Goal: Transaction & Acquisition: Download file/media

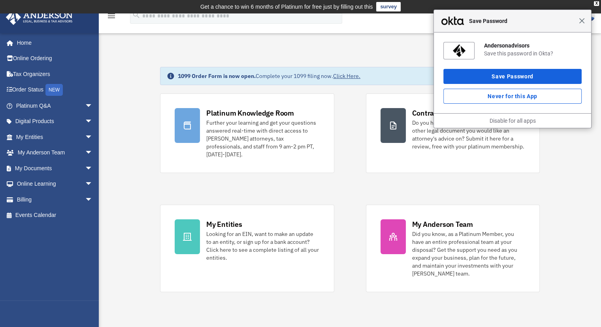
click at [584, 20] on span "Close" at bounding box center [582, 21] width 6 height 6
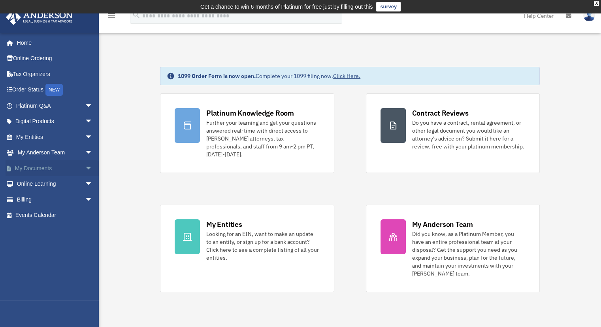
click at [85, 170] on span "arrow_drop_down" at bounding box center [93, 168] width 16 height 16
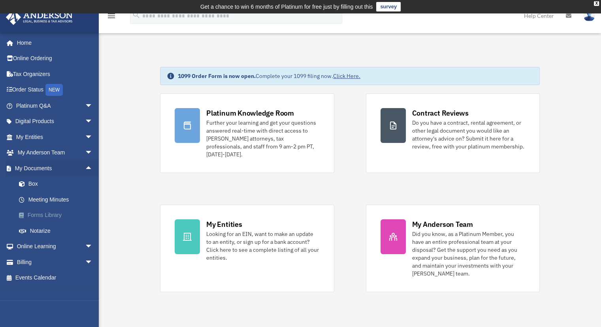
click at [52, 215] on link "Forms Library" at bounding box center [58, 215] width 94 height 16
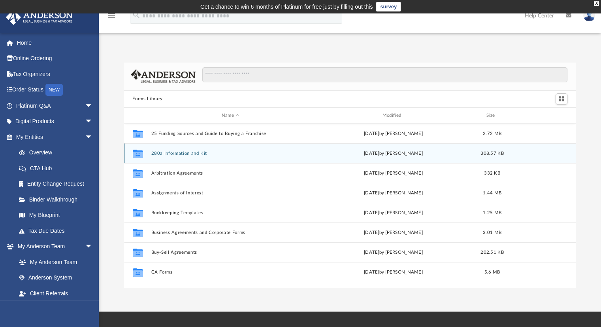
scroll to position [174, 446]
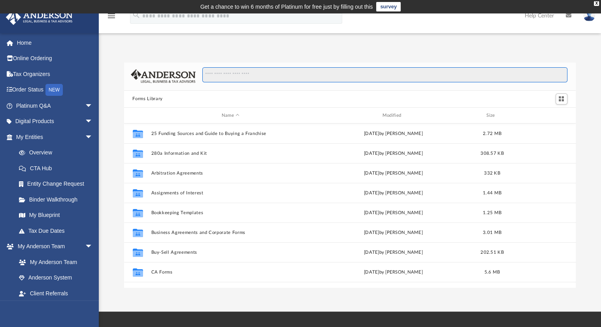
click at [260, 69] on input "Search files and folders" at bounding box center [384, 74] width 365 height 15
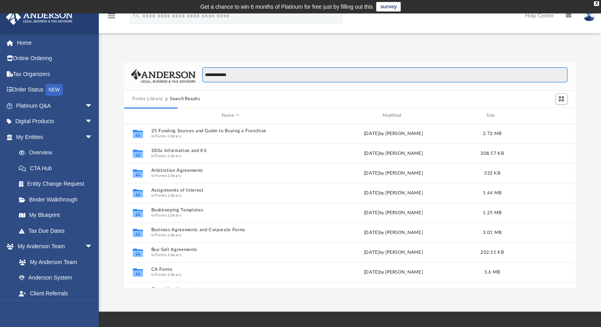
type input "**********"
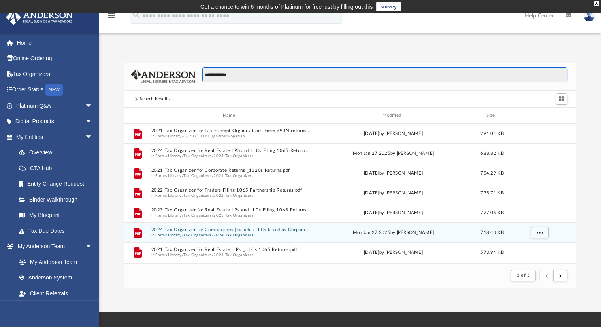
scroll to position [237, 0]
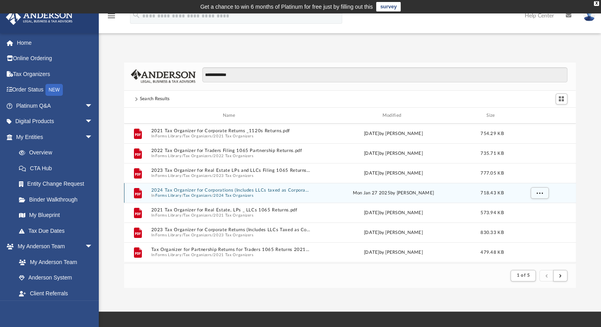
click at [231, 235] on button "2023 Tax Organizers" at bounding box center [234, 234] width 40 height 5
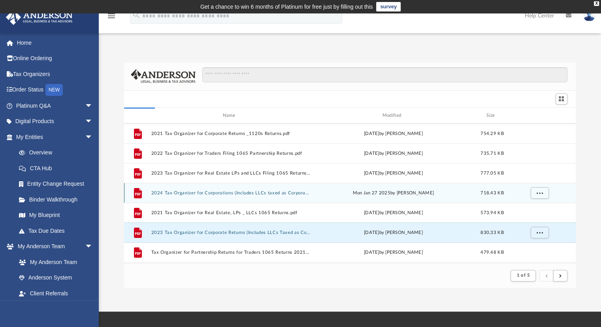
scroll to position [174, 446]
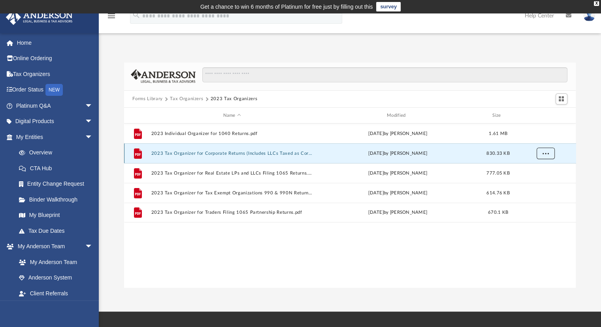
click at [541, 155] on button "More options" at bounding box center [546, 153] width 18 height 12
click at [542, 185] on li "Download" at bounding box center [538, 182] width 23 height 8
